Goal: Complete application form

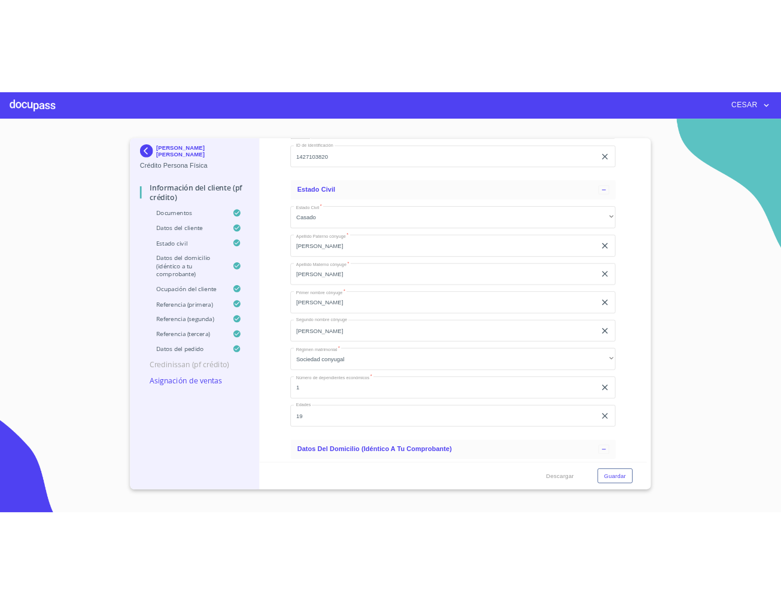
scroll to position [4191, 0]
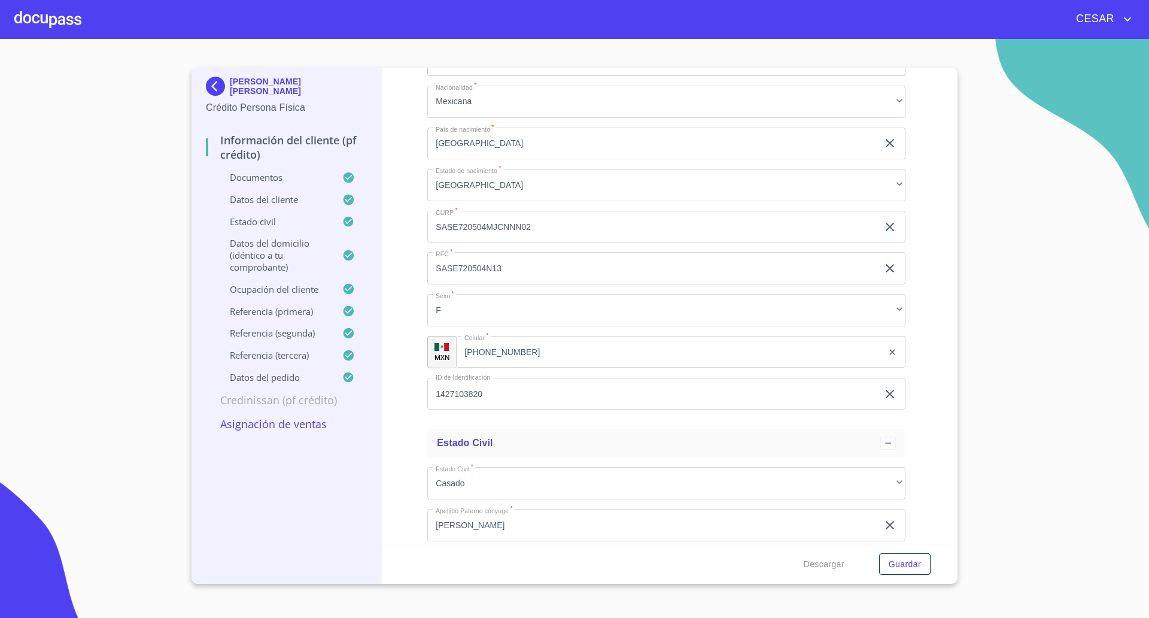
click at [211, 80] on img at bounding box center [218, 86] width 24 height 19
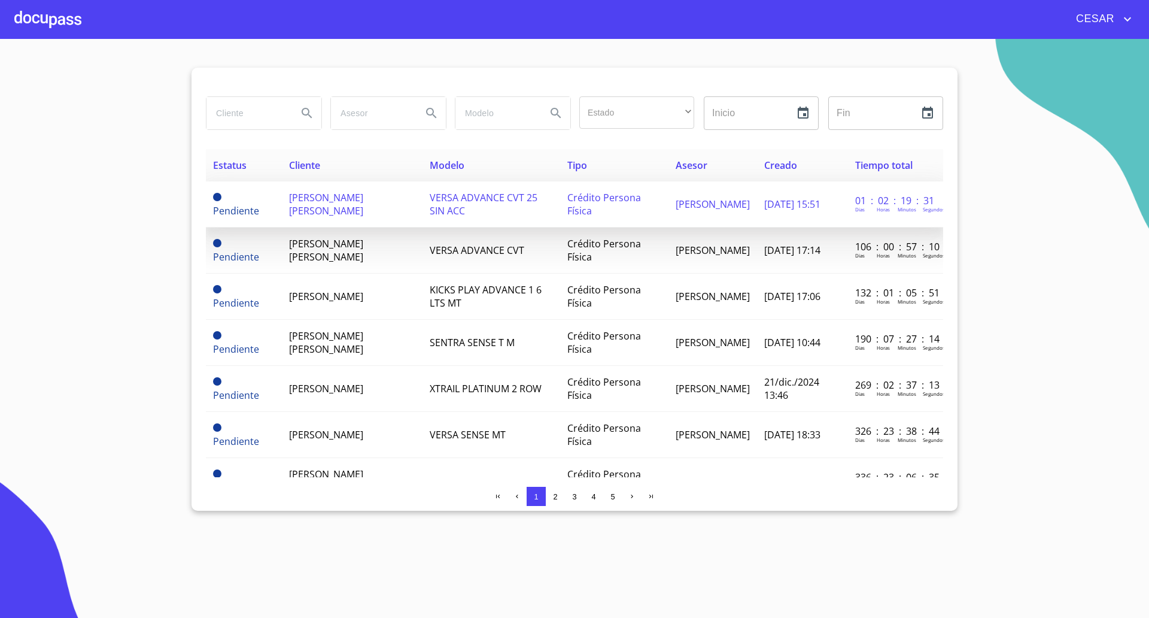
click at [332, 210] on span "[PERSON_NAME] [PERSON_NAME]" at bounding box center [326, 204] width 74 height 26
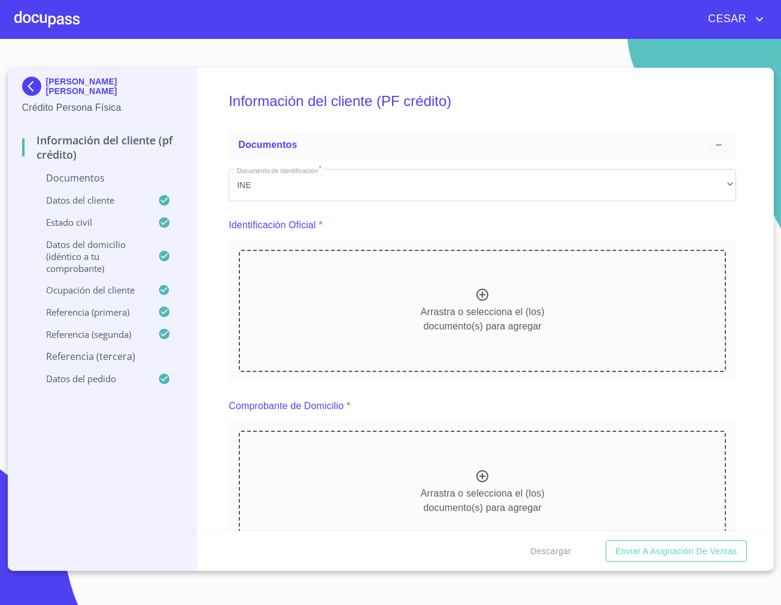
click at [486, 32] on div "CESAR" at bounding box center [390, 19] width 781 height 38
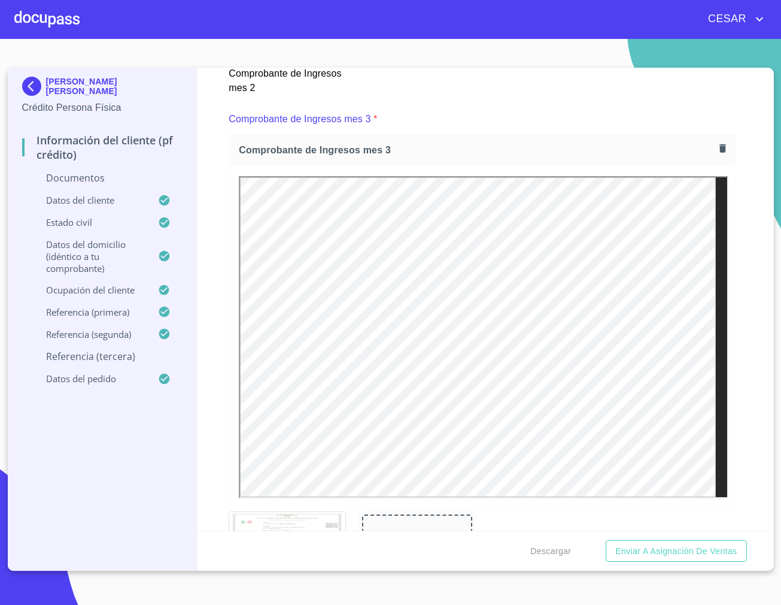
click at [723, 433] on div at bounding box center [482, 338] width 506 height 344
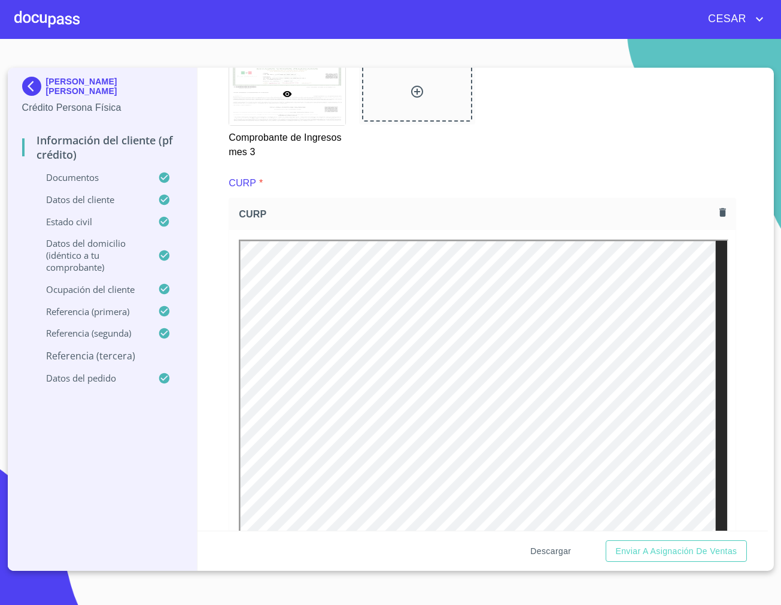
click at [564, 554] on span "Descargar" at bounding box center [550, 551] width 41 height 15
click at [95, 354] on p "Referencia (tercera)" at bounding box center [102, 355] width 161 height 13
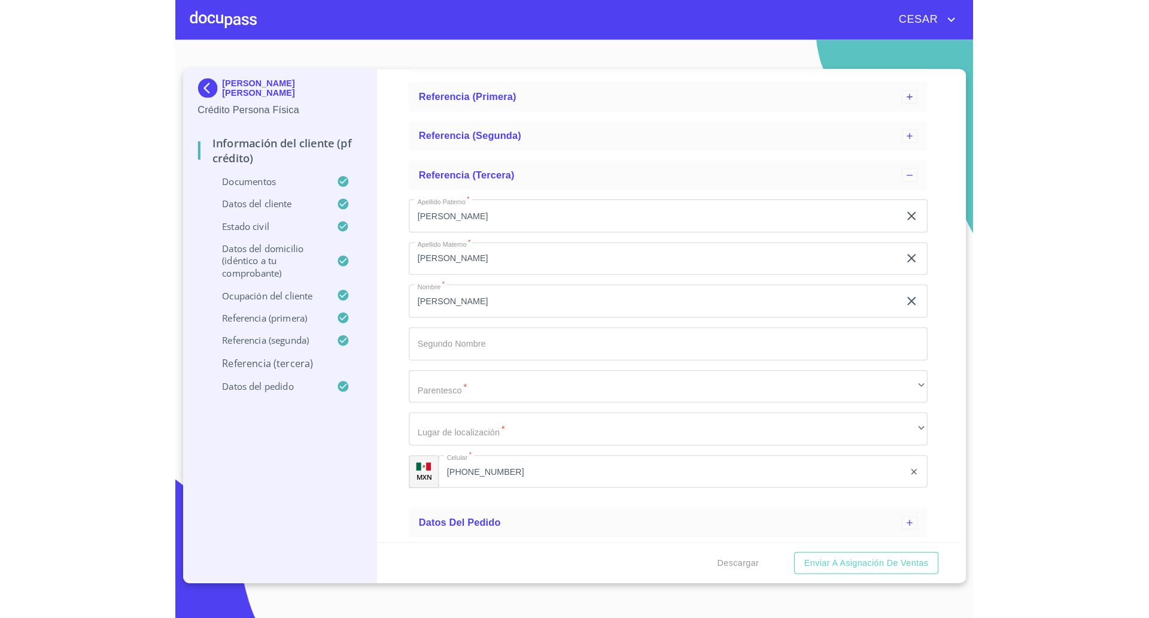
scroll to position [242, 0]
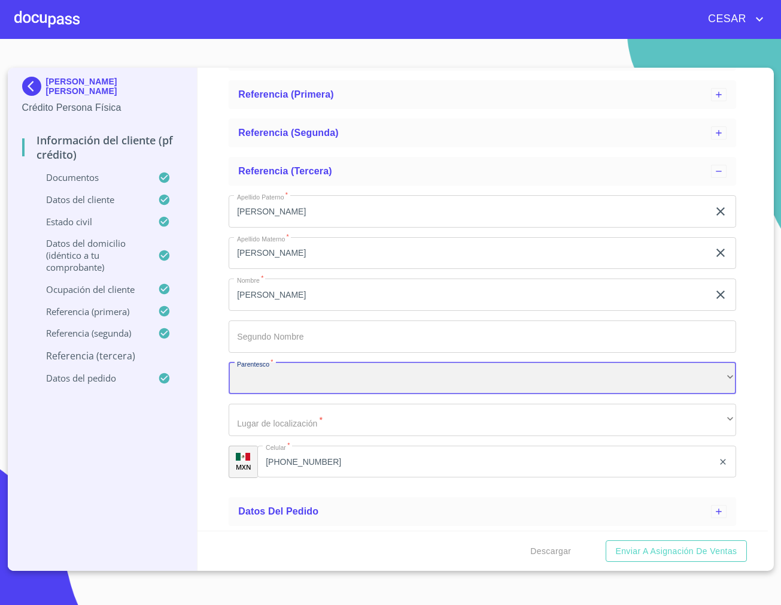
click at [285, 375] on div "​" at bounding box center [483, 378] width 508 height 32
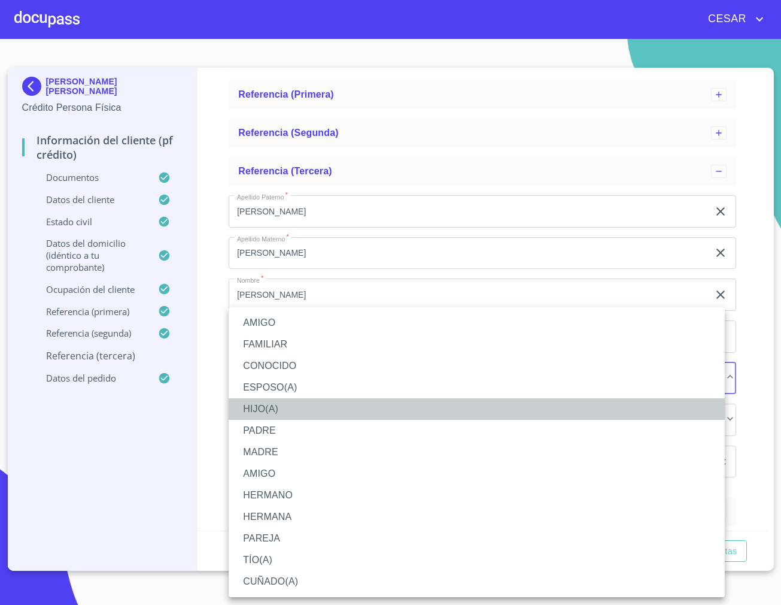
click at [272, 415] on li "HIJO(A)" at bounding box center [477, 409] width 496 height 22
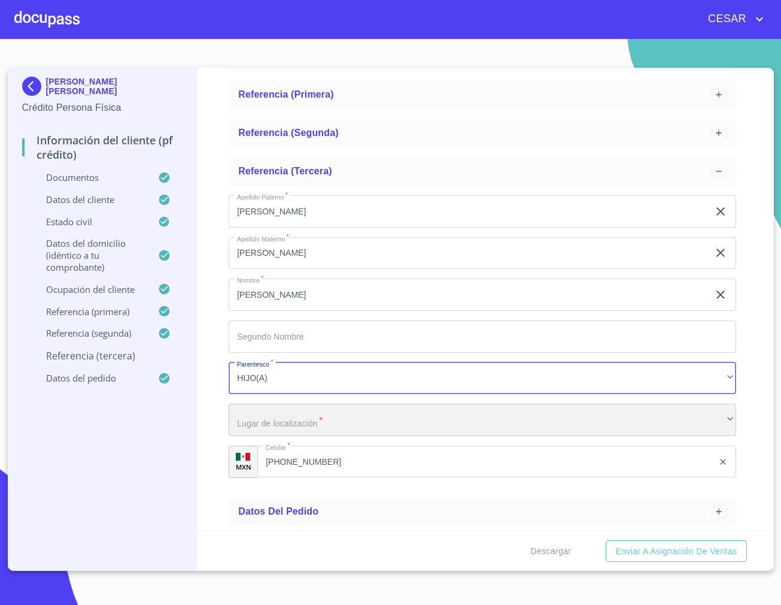
click at [288, 428] on div "​" at bounding box center [483, 420] width 508 height 32
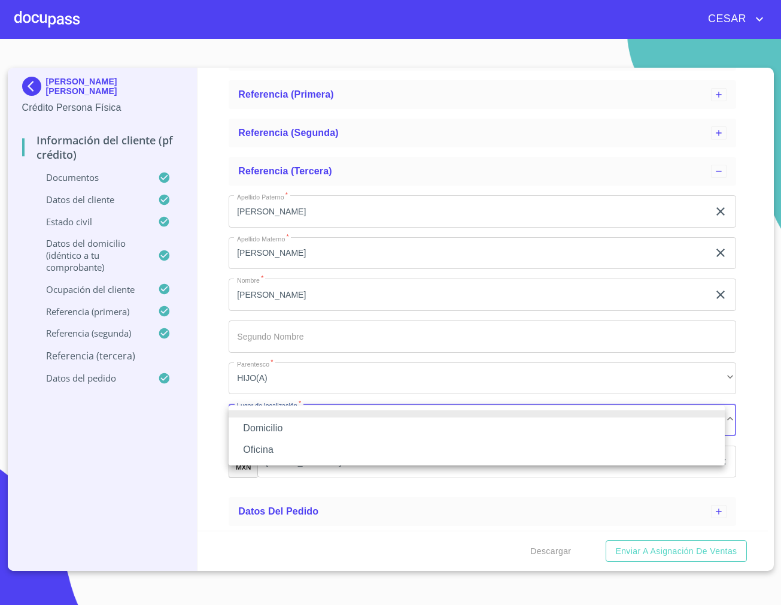
click at [266, 447] on li "Oficina" at bounding box center [477, 450] width 496 height 22
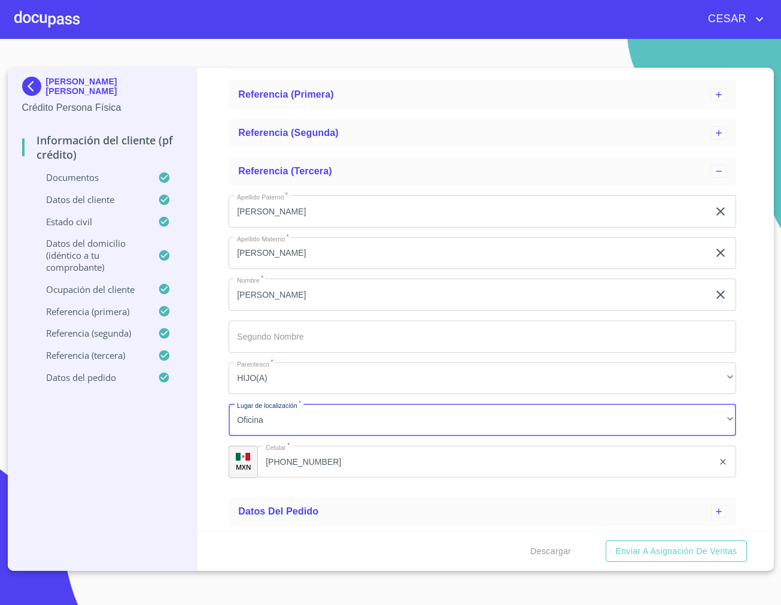
click at [269, 341] on input "Apellido [PERSON_NAME]   *" at bounding box center [483, 336] width 508 height 32
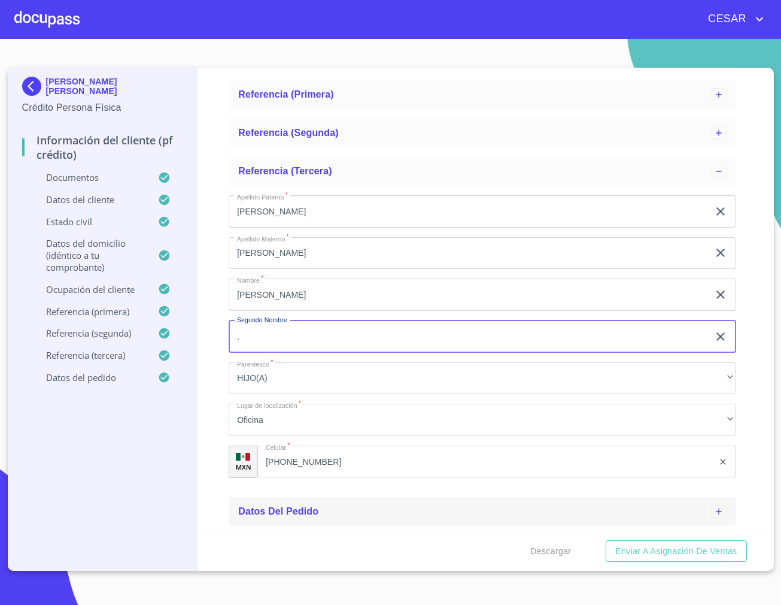
type input "."
click at [536, 511] on div "Datos del pedido" at bounding box center [474, 511] width 473 height 14
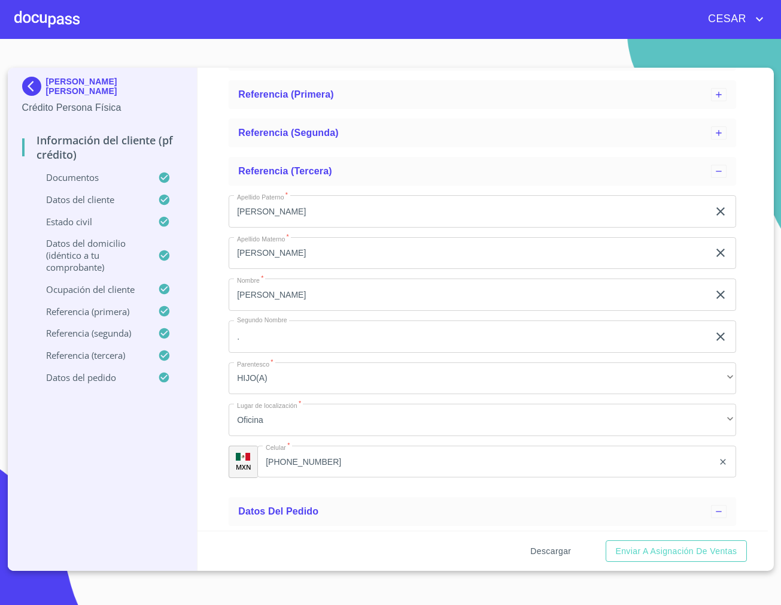
click at [549, 551] on span "Descargar" at bounding box center [550, 551] width 41 height 15
click at [677, 550] on span "Enviar a Asignación de Ventas" at bounding box center [676, 551] width 122 height 15
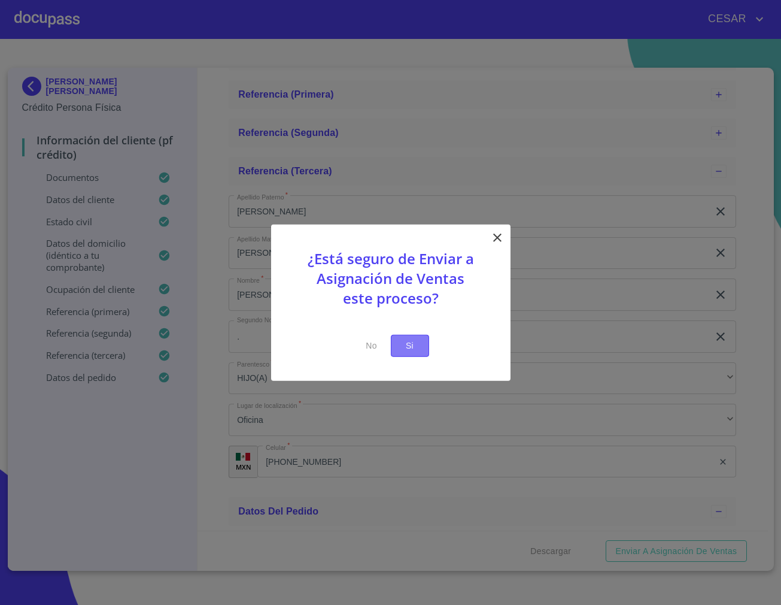
click at [408, 344] on span "Si" at bounding box center [410, 345] width 19 height 15
